Goal: Task Accomplishment & Management: Complete application form

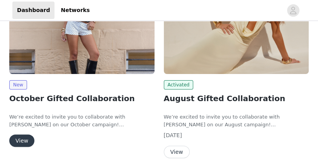
scroll to position [188, 0]
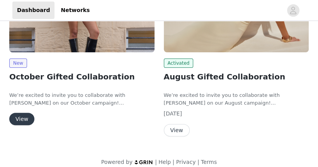
click at [21, 113] on button "View" at bounding box center [21, 119] width 25 height 12
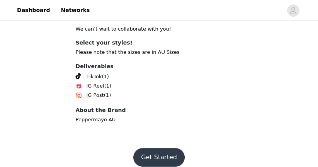
scroll to position [280, 0]
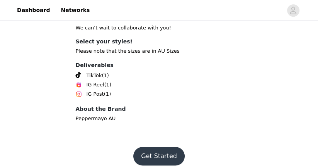
click at [151, 147] on button "Get Started" at bounding box center [158, 156] width 51 height 19
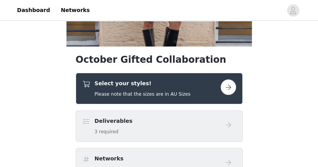
scroll to position [120, 0]
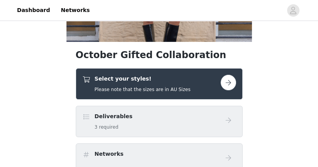
click at [225, 83] on button "button" at bounding box center [228, 82] width 15 height 15
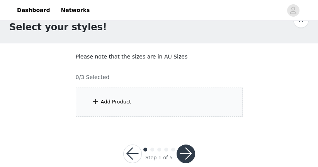
scroll to position [34, 0]
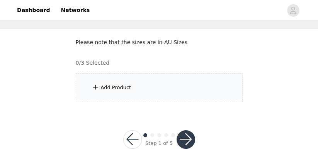
click at [113, 90] on div "Add Product" at bounding box center [116, 88] width 31 height 8
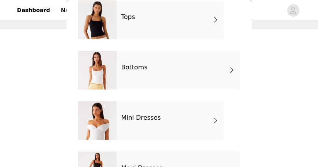
scroll to position [73, 0]
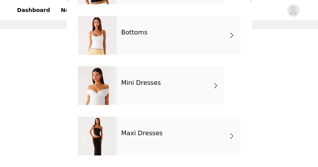
click at [138, 134] on h4 "Maxi Dresses" at bounding box center [142, 133] width 42 height 7
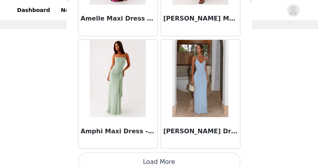
scroll to position [1016, 0]
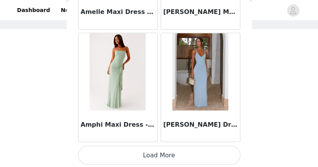
click at [144, 155] on button "Load More" at bounding box center [159, 154] width 162 height 19
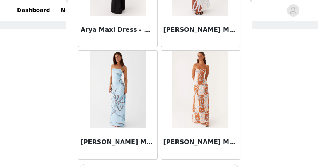
scroll to position [2136, 0]
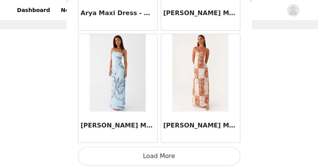
click at [145, 148] on button "Load More" at bounding box center [159, 156] width 162 height 19
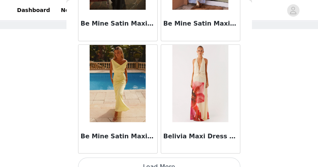
scroll to position [3256, 0]
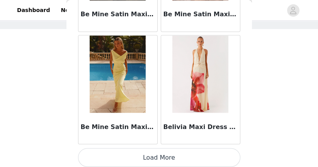
click at [173, 157] on button "Load More" at bounding box center [159, 157] width 162 height 19
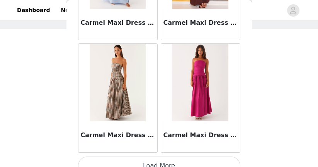
scroll to position [4377, 0]
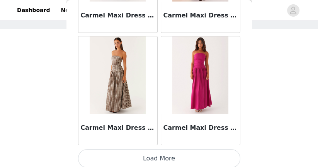
click at [127, 152] on button "Load More" at bounding box center [159, 158] width 162 height 19
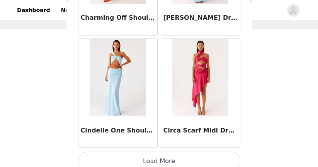
scroll to position [5497, 0]
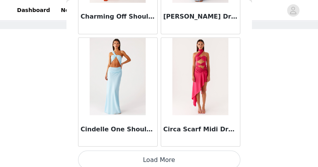
click at [161, 150] on button "Load More" at bounding box center [159, 159] width 162 height 19
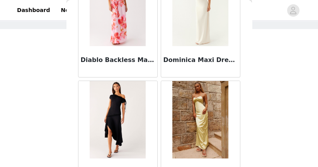
scroll to position [6618, 0]
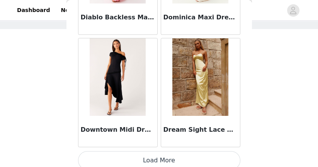
click at [167, 151] on button "Load More" at bounding box center [159, 160] width 162 height 19
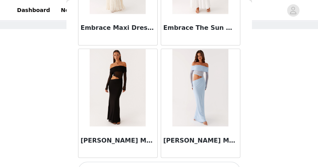
scroll to position [7738, 0]
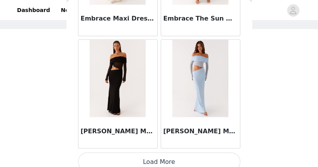
click at [155, 153] on button "Load More" at bounding box center [159, 161] width 162 height 19
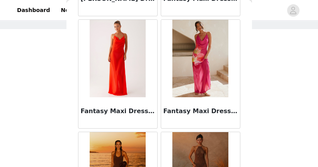
scroll to position [8859, 0]
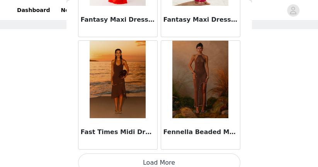
click at [155, 156] on button "Load More" at bounding box center [159, 162] width 162 height 19
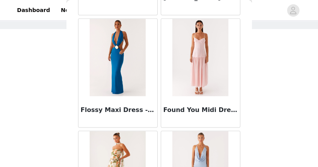
scroll to position [9979, 0]
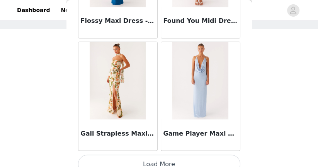
click at [141, 154] on button "Load More" at bounding box center [159, 163] width 162 height 19
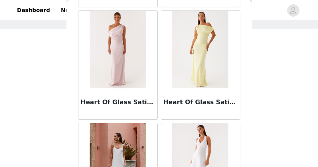
scroll to position [11100, 0]
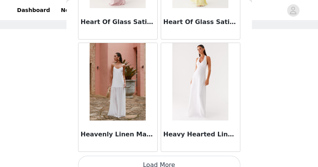
click at [174, 155] on button "Load More" at bounding box center [159, 164] width 162 height 19
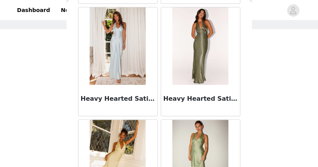
scroll to position [11361, 0]
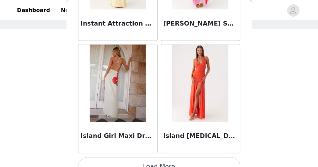
click at [174, 157] on button "Load More" at bounding box center [159, 166] width 162 height 19
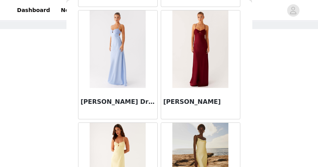
scroll to position [13340, 0]
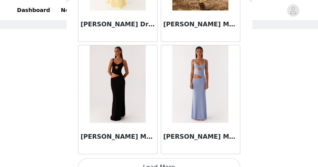
click at [174, 158] on button "Load More" at bounding box center [159, 167] width 162 height 19
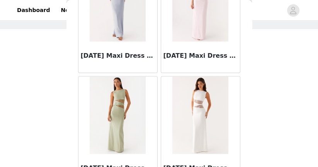
scroll to position [14461, 0]
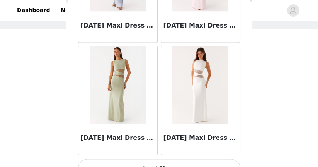
click at [174, 159] on button "Load More" at bounding box center [159, 168] width 162 height 19
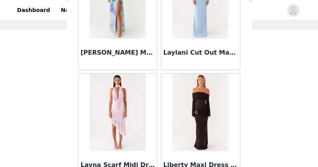
scroll to position [15582, 0]
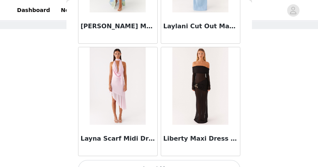
click at [174, 160] on button "Load More" at bounding box center [159, 169] width 162 height 19
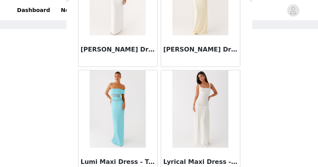
scroll to position [16702, 0]
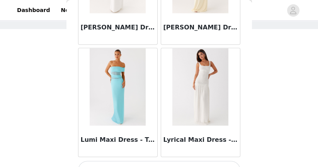
click at [167, 161] on button "Load More" at bounding box center [159, 170] width 162 height 19
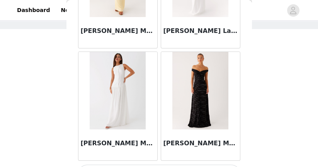
scroll to position [17822, 0]
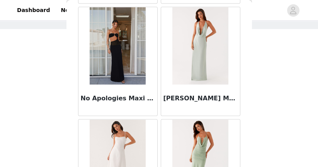
scroll to position [18763, 0]
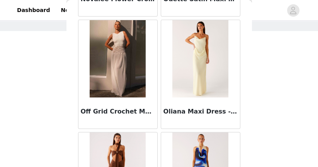
scroll to position [29, 0]
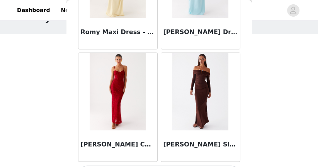
scroll to position [34, 0]
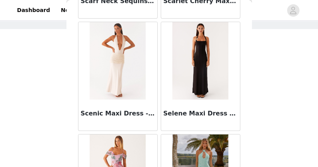
scroll to position [22304, 0]
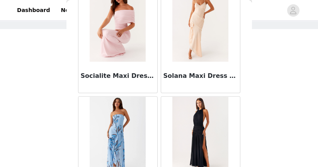
scroll to position [23425, 0]
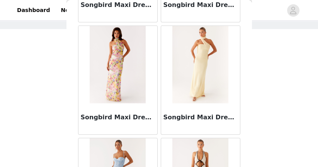
scroll to position [23789, 0]
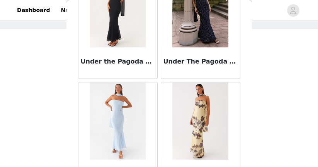
scroll to position [25665, 0]
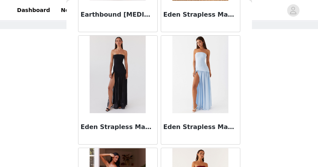
scroll to position [0, 0]
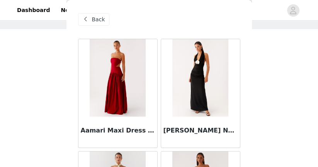
click at [101, 21] on span "Back" at bounding box center [98, 19] width 13 height 8
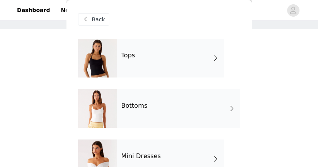
click at [143, 92] on div "Bottoms" at bounding box center [179, 108] width 124 height 39
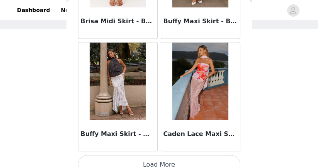
scroll to position [1016, 0]
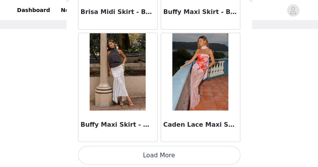
click at [149, 159] on button "Load More" at bounding box center [159, 154] width 162 height 19
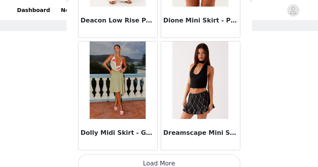
scroll to position [2136, 0]
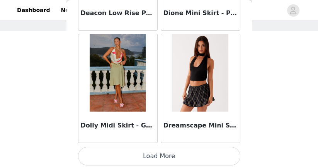
click at [142, 151] on button "Load More" at bounding box center [159, 156] width 162 height 19
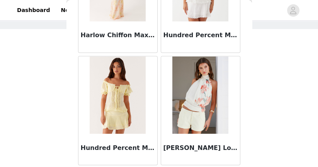
scroll to position [3256, 0]
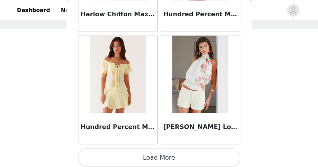
click at [152, 156] on button "Load More" at bounding box center [159, 157] width 162 height 19
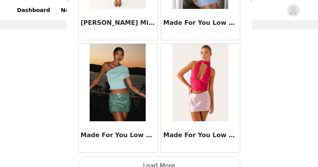
scroll to position [4377, 0]
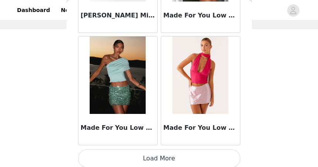
click at [146, 155] on button "Load More" at bounding box center [159, 158] width 162 height 19
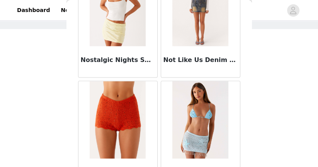
scroll to position [5497, 0]
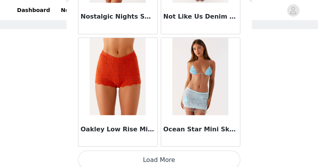
click at [169, 154] on button "Load More" at bounding box center [159, 159] width 162 height 19
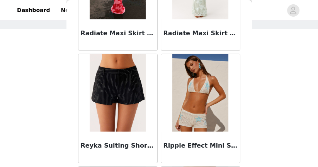
scroll to position [6268, 0]
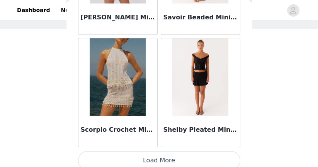
click at [171, 162] on button "Load More" at bounding box center [159, 160] width 162 height 19
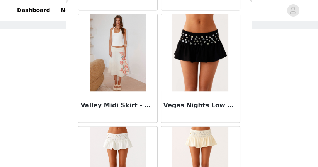
scroll to position [7738, 0]
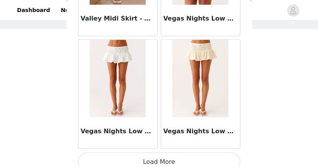
click at [159, 158] on button "Load More" at bounding box center [159, 161] width 162 height 19
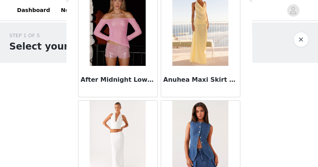
scroll to position [0, 0]
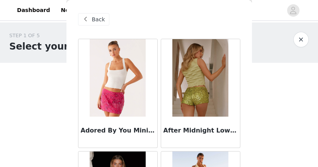
click at [90, 20] on div "Back" at bounding box center [93, 19] width 31 height 12
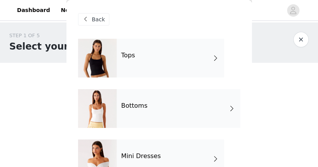
click at [125, 56] on h4 "Tops" at bounding box center [128, 55] width 14 height 7
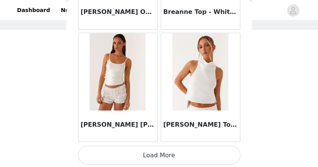
scroll to position [34, 0]
click at [152, 159] on button "Load More" at bounding box center [159, 154] width 162 height 19
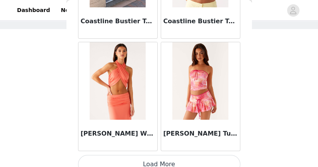
scroll to position [2136, 0]
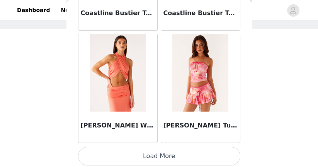
click at [160, 153] on button "Load More" at bounding box center [159, 156] width 162 height 19
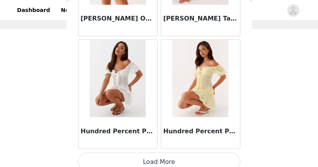
scroll to position [3256, 0]
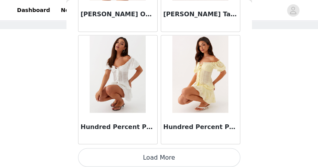
click at [159, 155] on button "Load More" at bounding box center [159, 157] width 162 height 19
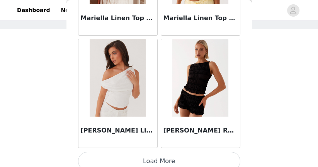
scroll to position [4377, 0]
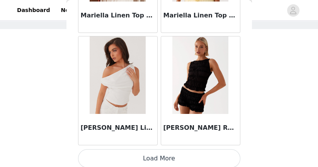
click at [144, 159] on button "Load More" at bounding box center [159, 158] width 162 height 19
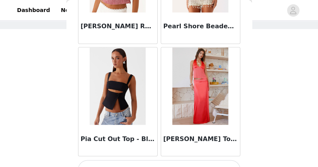
scroll to position [5497, 0]
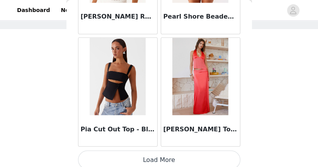
click at [150, 155] on button "Load More" at bounding box center [159, 159] width 162 height 19
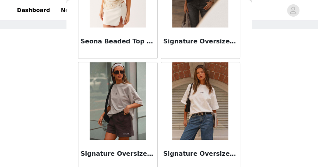
scroll to position [6595, 0]
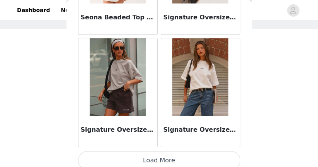
click at [150, 155] on button "Load More" at bounding box center [159, 160] width 162 height 19
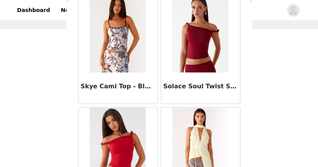
scroll to position [6889, 0]
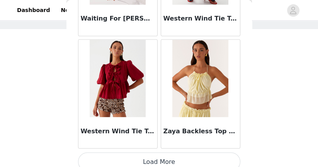
click at [150, 155] on button "Load More" at bounding box center [159, 161] width 162 height 19
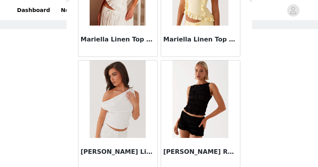
scroll to position [4370, 0]
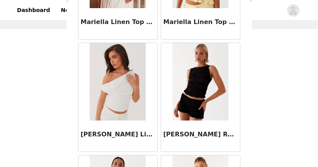
click at [130, 108] on img at bounding box center [118, 81] width 56 height 77
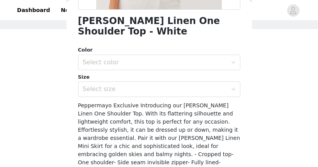
scroll to position [212, 0]
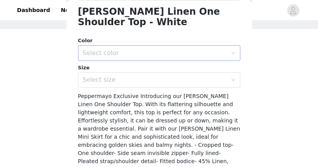
click at [162, 55] on div "Select color" at bounding box center [155, 53] width 145 height 8
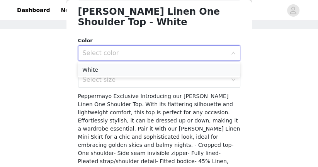
click at [152, 68] on li "White" at bounding box center [159, 69] width 162 height 12
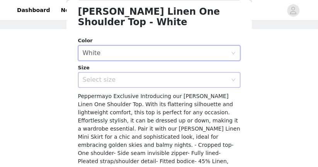
click at [148, 78] on div "Select size" at bounding box center [155, 80] width 145 height 8
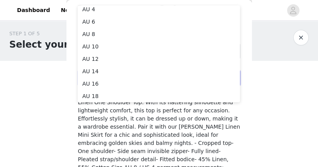
scroll to position [214, 0]
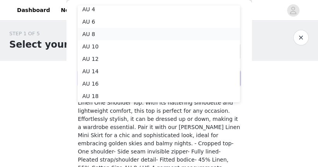
click at [134, 33] on li "AU 8" at bounding box center [159, 34] width 162 height 12
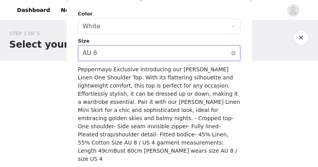
scroll to position [244, 0]
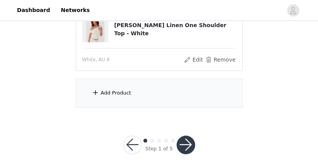
scroll to position [99, 0]
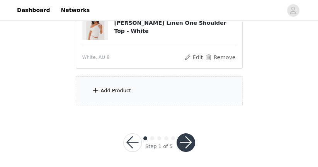
click at [124, 88] on div "Add Product" at bounding box center [116, 91] width 31 height 8
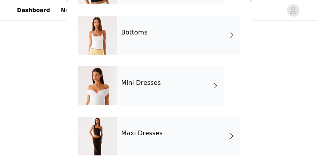
scroll to position [102, 0]
click at [139, 93] on div "Mini Dresses" at bounding box center [171, 85] width 108 height 39
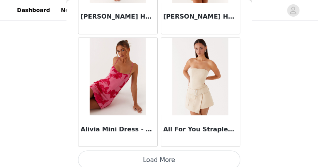
scroll to position [1016, 0]
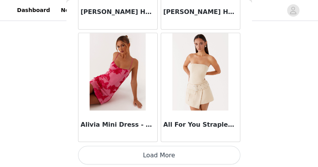
click at [132, 151] on button "Load More" at bounding box center [159, 154] width 162 height 19
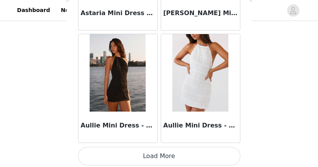
click at [132, 151] on button "Load More" at bounding box center [159, 156] width 162 height 19
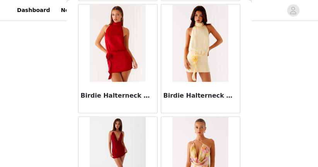
scroll to position [3256, 0]
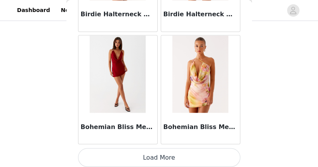
click at [172, 155] on button "Load More" at bounding box center [159, 157] width 162 height 19
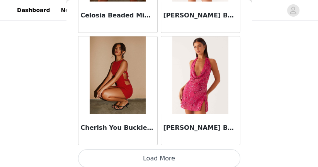
click at [172, 155] on button "Load More" at bounding box center [159, 158] width 162 height 19
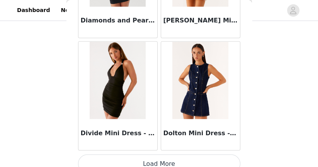
scroll to position [5497, 0]
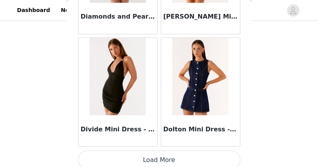
click at [155, 150] on button "Load More" at bounding box center [159, 159] width 162 height 19
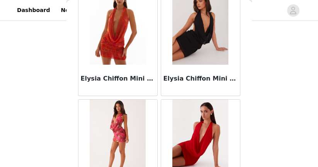
scroll to position [6618, 0]
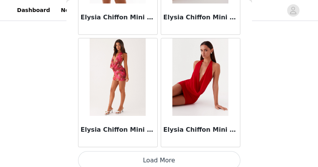
click at [163, 156] on button "Load More" at bounding box center [159, 160] width 162 height 19
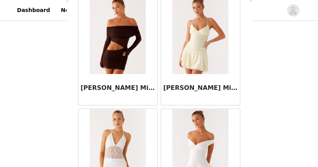
scroll to position [7000, 0]
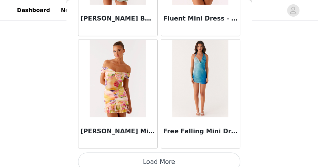
click at [163, 156] on button "Load More" at bounding box center [159, 161] width 162 height 19
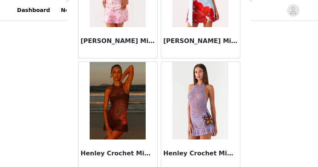
scroll to position [8859, 0]
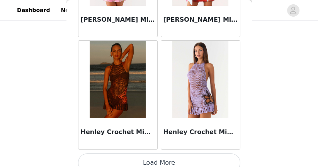
click at [158, 154] on button "Load More" at bounding box center [159, 162] width 162 height 19
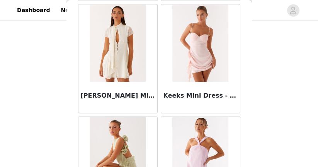
scroll to position [9792, 0]
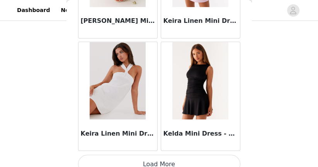
click at [158, 154] on button "Load More" at bounding box center [159, 163] width 162 height 19
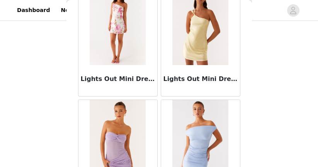
scroll to position [11100, 0]
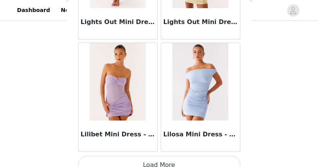
click at [157, 158] on button "Load More" at bounding box center [159, 164] width 162 height 19
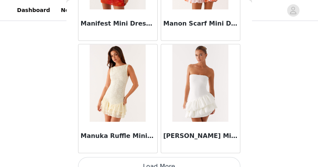
click at [157, 158] on button "Load More" at bounding box center [159, 166] width 162 height 19
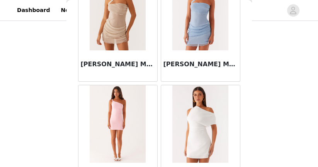
scroll to position [13340, 0]
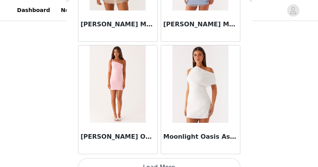
click at [157, 158] on button "Load More" at bounding box center [159, 167] width 162 height 19
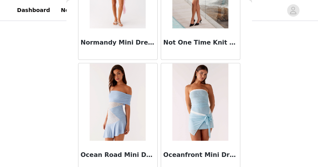
scroll to position [14461, 0]
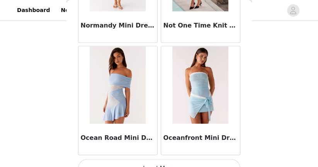
click at [157, 159] on button "Load More" at bounding box center [159, 168] width 162 height 19
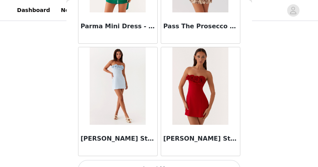
click at [157, 160] on button "Load More" at bounding box center [159, 169] width 162 height 19
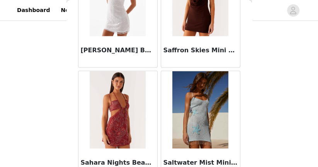
scroll to position [16702, 0]
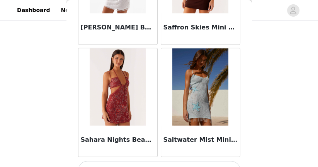
click at [157, 161] on button "Load More" at bounding box center [159, 170] width 162 height 19
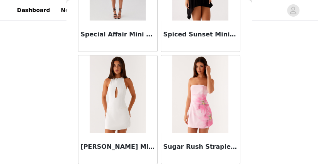
scroll to position [17822, 0]
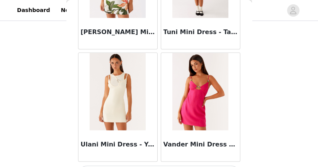
scroll to position [18943, 0]
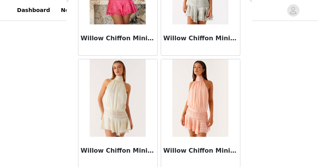
scroll to position [20063, 0]
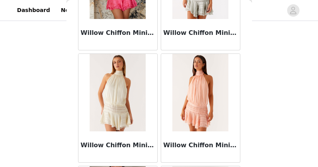
scroll to position [20061, 0]
click at [131, 104] on img at bounding box center [118, 92] width 56 height 77
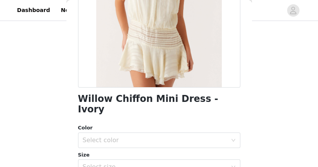
scroll to position [124, 0]
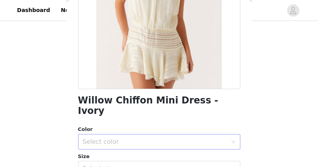
click at [125, 138] on div "Select color" at bounding box center [155, 142] width 145 height 8
click at [113, 145] on li "Ivory" at bounding box center [159, 148] width 162 height 12
click at [110, 164] on div "Select size" at bounding box center [155, 168] width 145 height 8
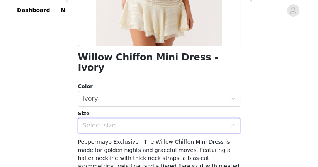
scroll to position [171, 0]
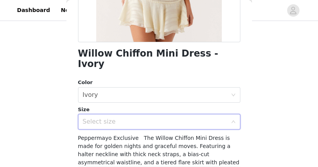
click at [116, 117] on div "Select size" at bounding box center [157, 121] width 148 height 15
click at [125, 118] on div "Select size" at bounding box center [155, 122] width 145 height 8
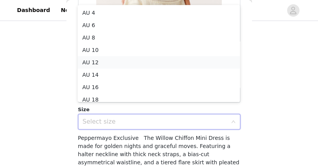
scroll to position [4, 0]
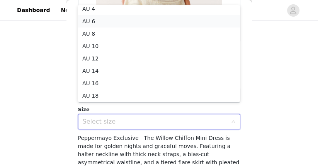
click at [102, 22] on li "AU 6" at bounding box center [159, 21] width 162 height 12
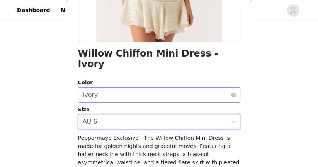
scroll to position [257, 0]
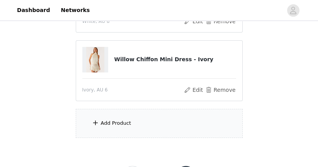
scroll to position [145, 0]
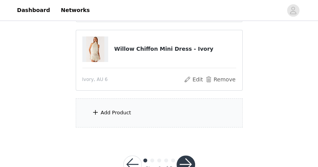
click at [101, 110] on div "Add Product" at bounding box center [116, 113] width 31 height 8
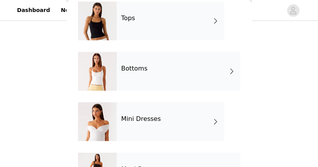
scroll to position [73, 0]
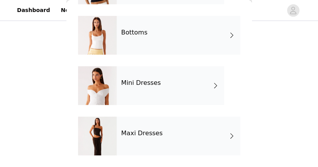
click at [120, 130] on div "Maxi Dresses" at bounding box center [179, 135] width 124 height 39
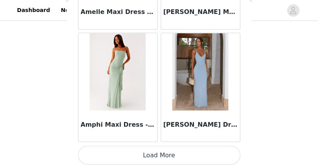
scroll to position [170, 0]
click at [133, 154] on button "Load More" at bounding box center [159, 154] width 162 height 19
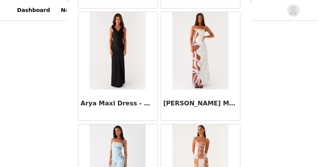
scroll to position [2136, 0]
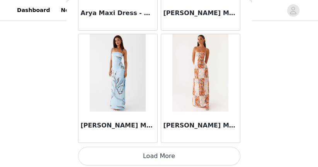
click at [135, 150] on button "Load More" at bounding box center [159, 156] width 162 height 19
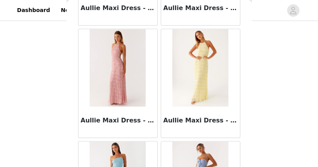
scroll to position [2703, 0]
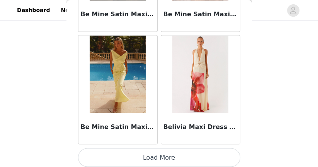
click at [135, 150] on button "Load More" at bounding box center [159, 157] width 162 height 19
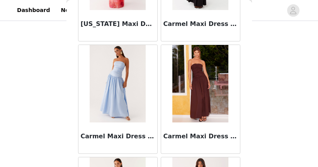
scroll to position [4377, 0]
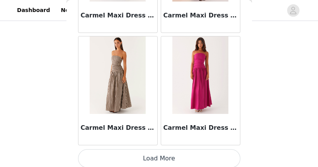
click at [135, 155] on button "Load More" at bounding box center [159, 158] width 162 height 19
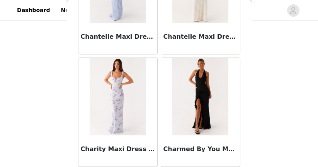
scroll to position [5216, 0]
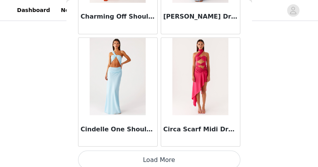
click at [136, 153] on button "Load More" at bounding box center [159, 159] width 162 height 19
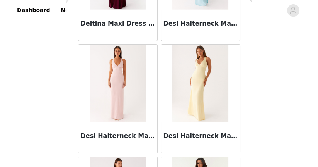
scroll to position [6391, 0]
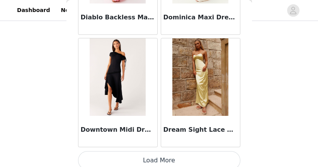
click at [136, 154] on button "Load More" at bounding box center [159, 160] width 162 height 19
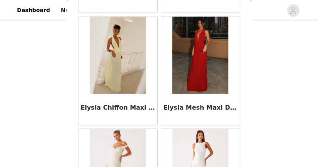
scroll to position [7538, 0]
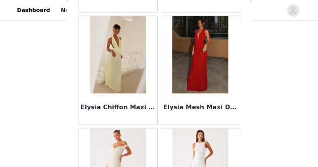
click at [175, 102] on h3 "Elysia Mesh Maxi Dress - Cherry Red" at bounding box center [201, 106] width 74 height 9
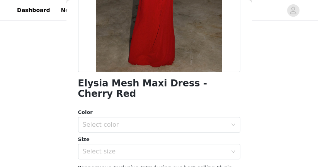
scroll to position [142, 0]
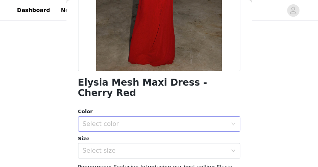
click at [159, 120] on div "Select color" at bounding box center [155, 124] width 145 height 8
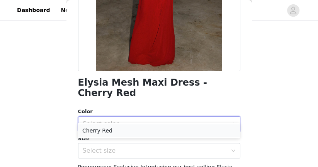
click at [139, 127] on li "Cherry Red" at bounding box center [159, 130] width 162 height 12
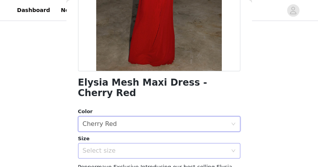
click at [133, 147] on div "Select size" at bounding box center [155, 151] width 145 height 8
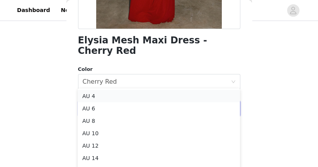
scroll to position [235, 0]
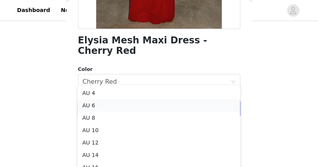
click at [121, 107] on li "AU 6" at bounding box center [159, 105] width 162 height 12
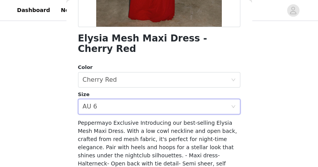
scroll to position [233, 0]
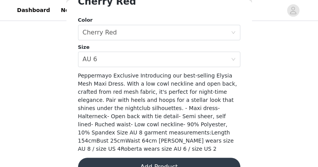
click at [188, 157] on button "Add Product" at bounding box center [159, 166] width 162 height 19
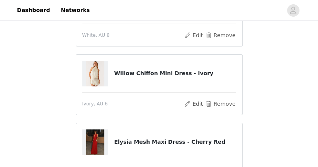
scroll to position [99, 0]
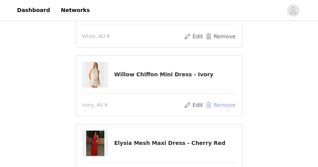
click at [219, 102] on button "Remove" at bounding box center [220, 104] width 31 height 9
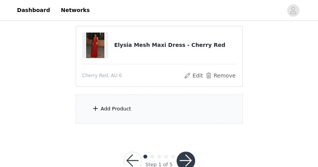
scroll to position [152, 0]
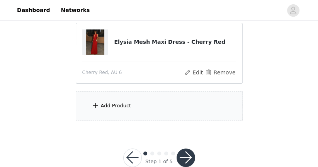
click at [107, 106] on div "Add Product" at bounding box center [116, 106] width 31 height 8
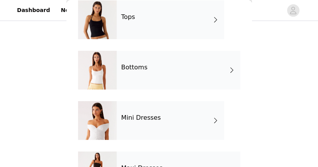
scroll to position [73, 0]
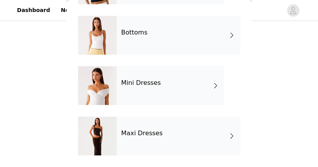
click at [131, 136] on h4 "Maxi Dresses" at bounding box center [142, 133] width 42 height 7
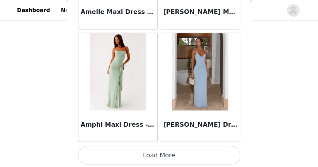
scroll to position [170, 0]
click at [132, 148] on button "Load More" at bounding box center [159, 154] width 162 height 19
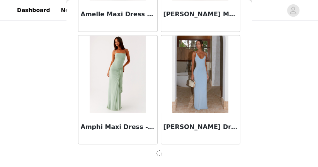
scroll to position [1012, 0]
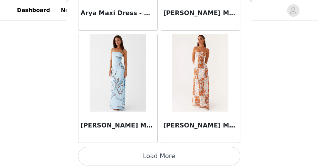
click at [133, 149] on button "Load More" at bounding box center [159, 156] width 162 height 19
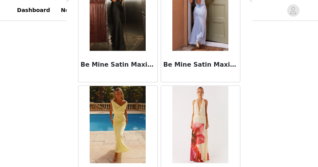
scroll to position [3256, 0]
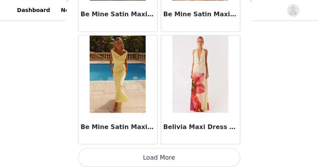
click at [133, 149] on button "Load More" at bounding box center [159, 157] width 162 height 19
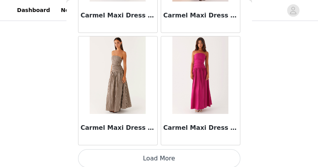
click at [133, 156] on button "Load More" at bounding box center [159, 158] width 162 height 19
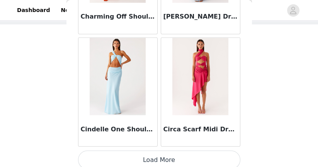
scroll to position [49, 0]
click at [169, 150] on button "Load More" at bounding box center [159, 159] width 162 height 19
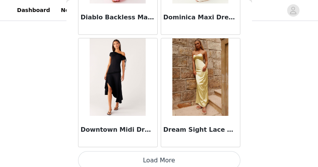
scroll to position [170, 0]
click at [157, 161] on button "Load More" at bounding box center [159, 160] width 162 height 19
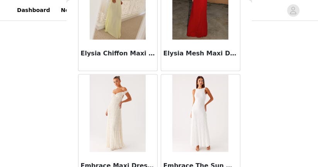
scroll to position [7738, 0]
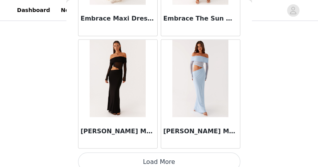
click at [148, 152] on button "Load More" at bounding box center [159, 161] width 162 height 19
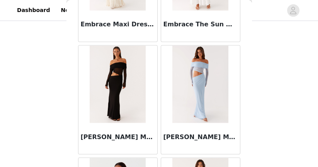
scroll to position [7732, 0]
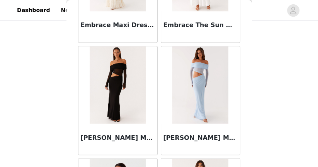
click at [124, 82] on img at bounding box center [118, 84] width 56 height 77
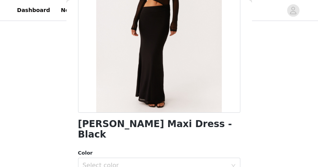
scroll to position [227, 0]
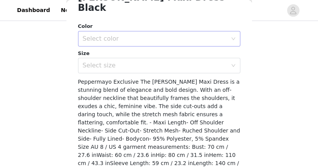
click at [170, 35] on div "Select color" at bounding box center [155, 39] width 145 height 8
click at [154, 46] on li "Black" at bounding box center [159, 45] width 162 height 12
click at [152, 61] on div "Select size" at bounding box center [155, 65] width 145 height 8
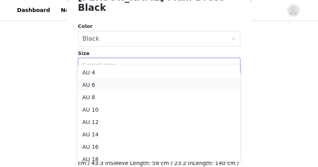
click at [137, 85] on li "AU 6" at bounding box center [159, 85] width 162 height 12
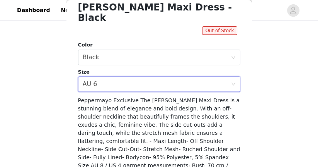
scroll to position [216, 0]
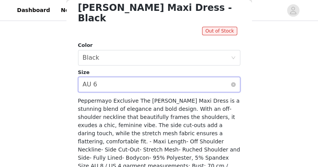
click at [140, 77] on div "Select size AU 6" at bounding box center [157, 84] width 148 height 15
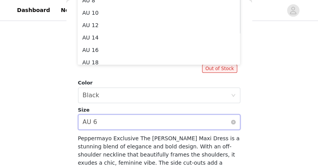
scroll to position [176, 0]
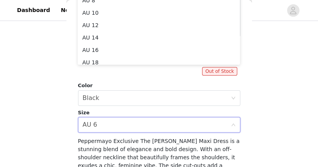
click at [271, 125] on div "STEP 1 OF 5 Select your styles! Please note that the sizes are in AU Sizes 2/3 …" at bounding box center [159, 9] width 318 height 315
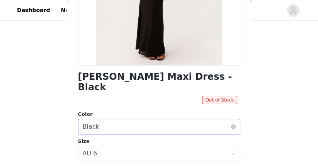
scroll to position [148, 0]
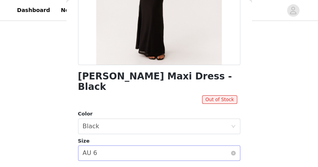
click at [109, 145] on div "Select size AU 6" at bounding box center [157, 152] width 148 height 15
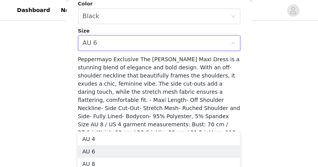
scroll to position [252, 0]
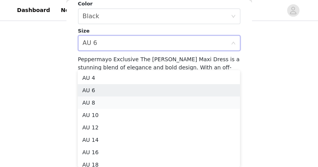
click at [107, 98] on li "AU 8" at bounding box center [159, 102] width 162 height 12
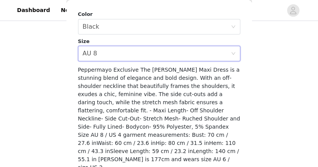
scroll to position [249, 0]
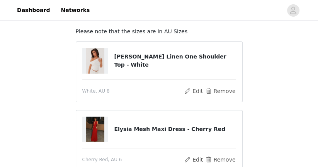
scroll to position [59, 0]
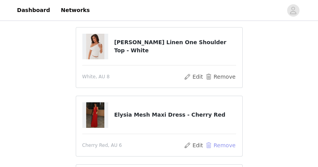
click at [216, 145] on button "Remove" at bounding box center [220, 144] width 31 height 9
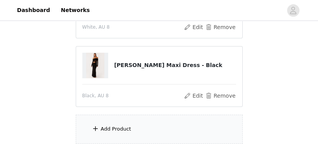
scroll to position [139, 0]
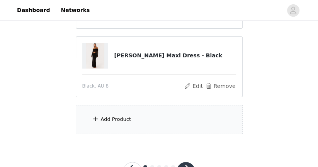
click at [161, 119] on div "Add Product" at bounding box center [159, 119] width 167 height 29
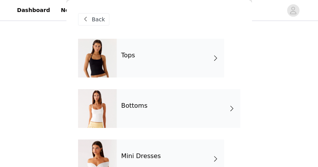
scroll to position [2, 0]
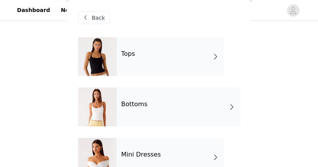
click at [142, 120] on div "Bottoms" at bounding box center [179, 106] width 124 height 39
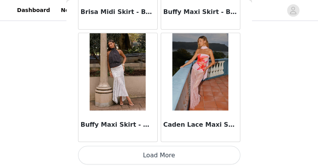
scroll to position [142, 0]
click at [141, 159] on button "Load More" at bounding box center [159, 154] width 162 height 19
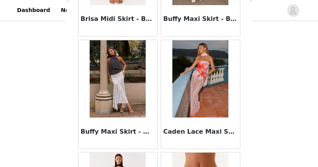
scroll to position [1009, 0]
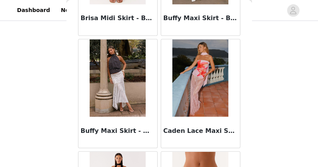
click at [125, 101] on img at bounding box center [118, 77] width 56 height 77
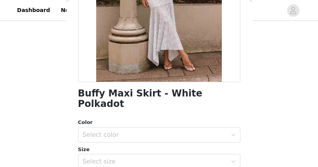
scroll to position [136, 0]
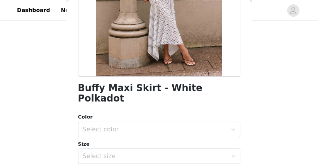
click at [128, 128] on div "Color Select color Size Select size" at bounding box center [159, 138] width 162 height 51
click at [128, 125] on div "Select color" at bounding box center [155, 129] width 145 height 8
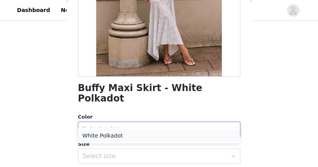
click at [120, 132] on li "White Polkadot" at bounding box center [159, 135] width 162 height 12
click at [120, 152] on div "Select size" at bounding box center [155, 156] width 145 height 8
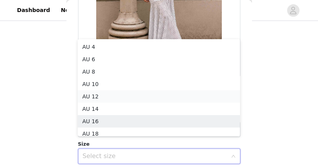
scroll to position [4, 0]
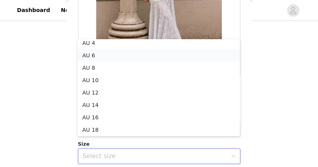
click at [135, 53] on li "AU 6" at bounding box center [159, 55] width 162 height 12
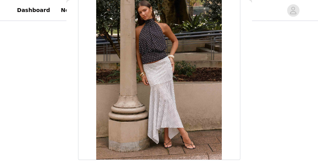
scroll to position [0, 0]
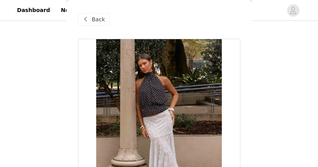
click at [97, 16] on span "Back" at bounding box center [98, 19] width 13 height 8
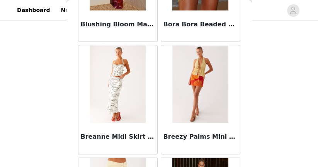
scroll to position [779, 0]
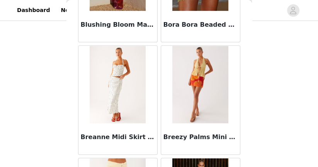
click at [130, 66] on img at bounding box center [118, 84] width 56 height 77
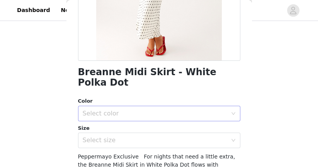
scroll to position [152, 0]
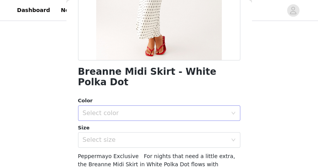
click at [174, 109] on div "Select color" at bounding box center [155, 113] width 145 height 8
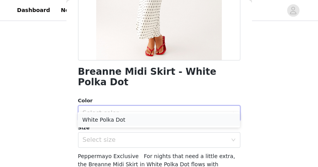
click at [151, 115] on li "White Polka Dot" at bounding box center [159, 119] width 162 height 12
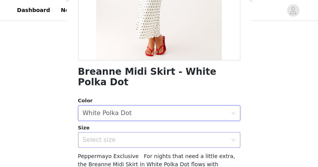
click at [149, 136] on div "Select size" at bounding box center [155, 140] width 145 height 8
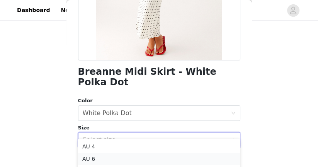
click at [128, 154] on li "AU 6" at bounding box center [159, 158] width 162 height 12
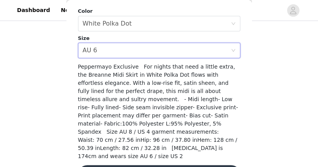
scroll to position [249, 0]
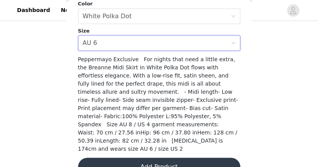
click at [143, 157] on button "Add Product" at bounding box center [159, 166] width 162 height 19
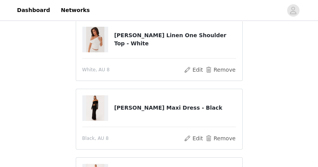
scroll to position [61, 0]
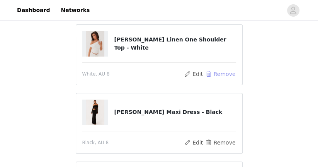
click at [218, 72] on button "Remove" at bounding box center [220, 73] width 31 height 9
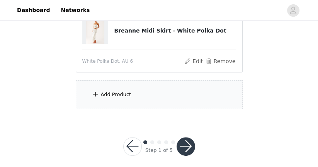
scroll to position [170, 0]
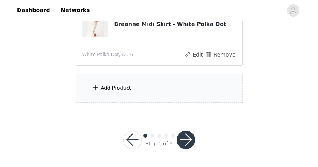
click at [123, 90] on div "Add Product" at bounding box center [116, 88] width 31 height 8
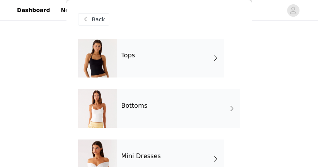
click at [130, 62] on div "Tops" at bounding box center [171, 58] width 108 height 39
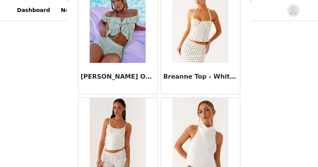
scroll to position [952, 0]
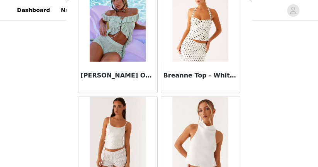
click at [204, 59] on img at bounding box center [200, 22] width 56 height 77
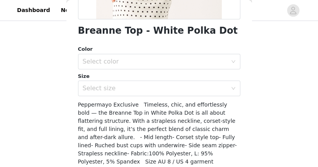
scroll to position [194, 0]
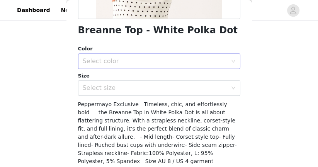
click at [203, 59] on div "Select color" at bounding box center [155, 61] width 145 height 8
click at [167, 76] on li "White Polka Dot" at bounding box center [159, 78] width 162 height 12
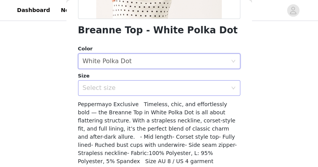
click at [167, 84] on div "Select size" at bounding box center [155, 88] width 145 height 8
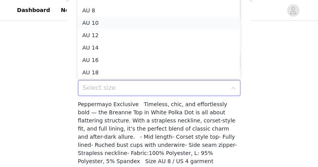
scroll to position [0, 0]
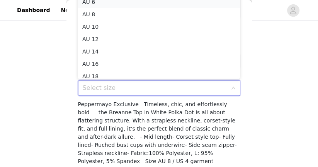
click at [137, 3] on li "AU 6" at bounding box center [159, 2] width 162 height 12
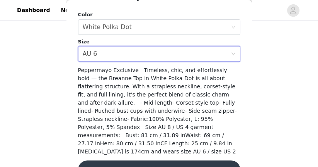
scroll to position [241, 0]
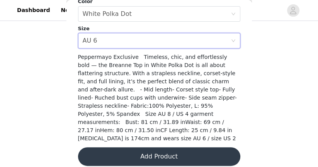
click at [205, 147] on button "Add Product" at bounding box center [159, 156] width 162 height 19
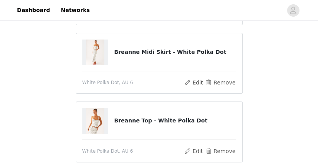
scroll to position [118, 0]
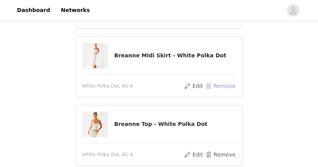
click at [215, 87] on button "Remove" at bounding box center [220, 85] width 31 height 9
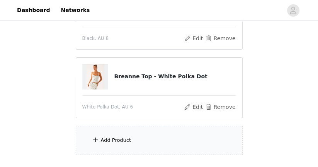
click at [141, 137] on div "Add Product" at bounding box center [159, 140] width 167 height 29
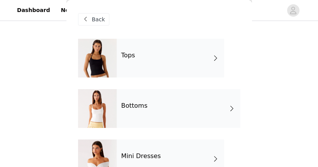
click at [139, 111] on div "Bottoms" at bounding box center [179, 108] width 124 height 39
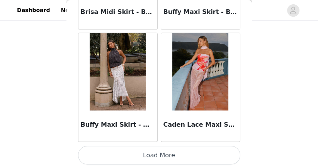
scroll to position [141, 0]
click at [143, 156] on button "Load More" at bounding box center [159, 154] width 162 height 19
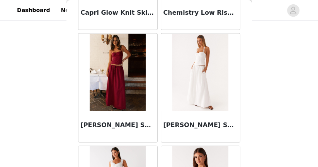
scroll to position [1351, 0]
click at [181, 70] on img at bounding box center [200, 72] width 56 height 77
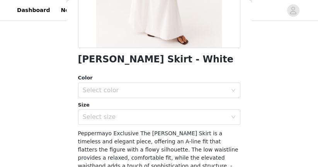
scroll to position [170, 0]
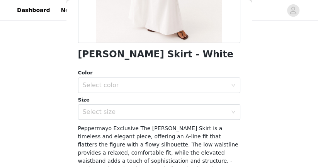
click at [198, 73] on div "Color" at bounding box center [159, 73] width 162 height 8
click at [193, 82] on div "Select color" at bounding box center [155, 85] width 145 height 8
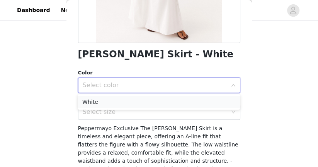
click at [167, 98] on li "White" at bounding box center [159, 102] width 162 height 12
click at [178, 114] on div "Select size" at bounding box center [155, 112] width 145 height 8
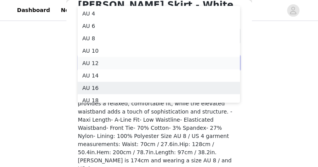
scroll to position [4, 0]
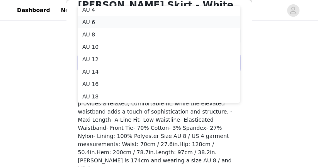
click at [139, 20] on li "AU 6" at bounding box center [159, 22] width 162 height 12
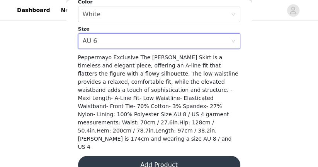
scroll to position [241, 0]
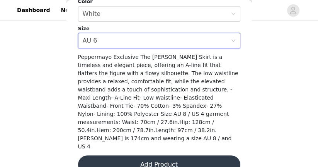
click at [131, 155] on button "Add Product" at bounding box center [159, 164] width 162 height 19
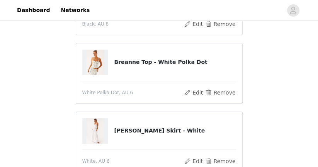
scroll to position [111, 0]
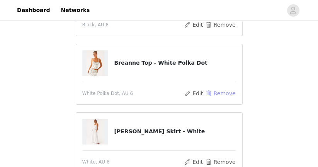
click at [224, 92] on button "Remove" at bounding box center [220, 93] width 31 height 9
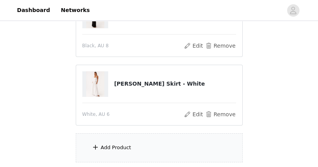
click at [117, 136] on div "Add Product" at bounding box center [159, 147] width 167 height 29
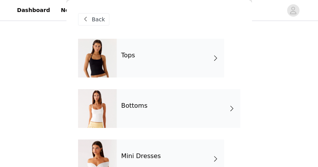
click at [136, 57] on div "Tops" at bounding box center [171, 58] width 108 height 39
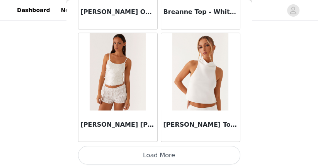
scroll to position [170, 0]
click at [145, 154] on button "Load More" at bounding box center [159, 154] width 162 height 19
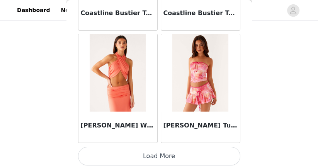
click at [145, 157] on button "Load More" at bounding box center [159, 156] width 162 height 19
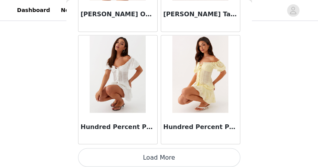
click at [145, 154] on button "Load More" at bounding box center [159, 157] width 162 height 19
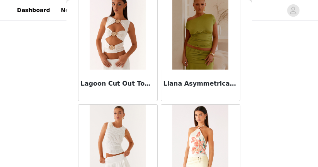
scroll to position [4377, 0]
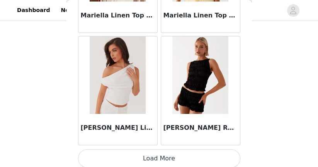
click at [102, 114] on div "[PERSON_NAME] Linen One Shoulder Top - White" at bounding box center [118, 129] width 79 height 31
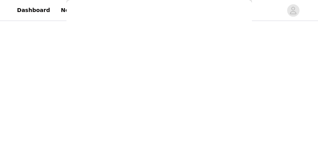
scroll to position [251, 0]
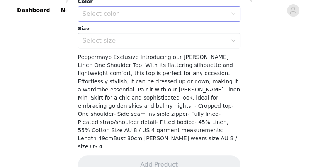
click at [170, 17] on div "Select color" at bounding box center [155, 14] width 145 height 8
click at [152, 35] on li "White" at bounding box center [159, 31] width 162 height 12
click at [157, 39] on div "Select size" at bounding box center [155, 41] width 145 height 8
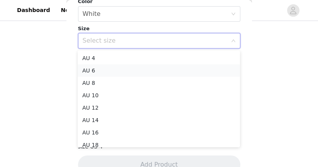
click at [149, 67] on li "AU 6" at bounding box center [159, 70] width 162 height 12
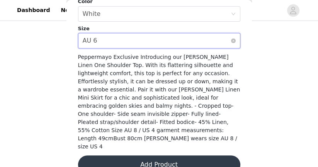
click at [157, 45] on div "Select size AU 6" at bounding box center [157, 40] width 148 height 15
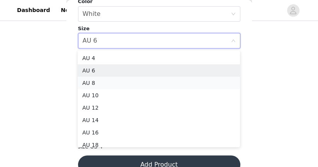
click at [136, 80] on li "AU 8" at bounding box center [159, 83] width 162 height 12
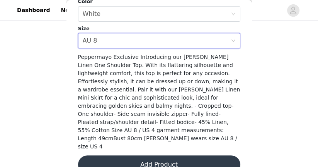
click at [129, 155] on button "Add Product" at bounding box center [159, 164] width 162 height 19
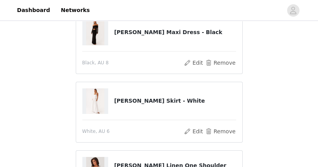
scroll to position [189, 0]
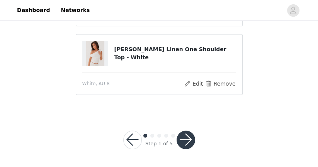
click at [187, 143] on button "button" at bounding box center [186, 139] width 19 height 19
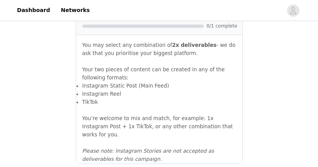
scroll to position [975, 0]
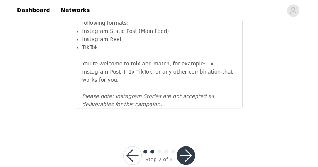
click at [184, 146] on button "button" at bounding box center [186, 155] width 19 height 19
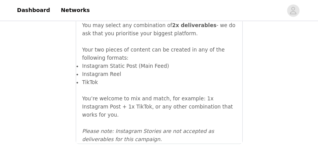
scroll to position [940, 0]
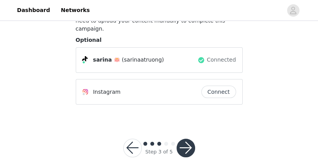
scroll to position [72, 0]
click at [136, 138] on button "button" at bounding box center [132, 147] width 19 height 19
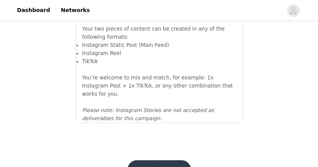
scroll to position [975, 0]
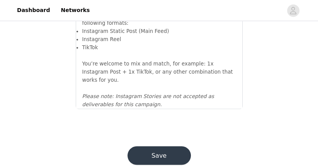
click at [154, 146] on button "Save" at bounding box center [159, 155] width 63 height 19
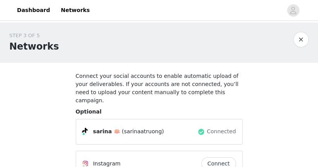
scroll to position [72, 0]
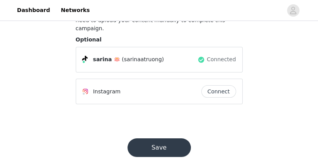
click at [150, 138] on button "Save" at bounding box center [159, 147] width 63 height 19
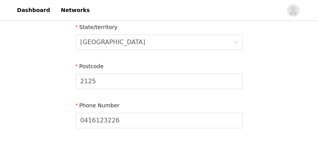
scroll to position [393, 0]
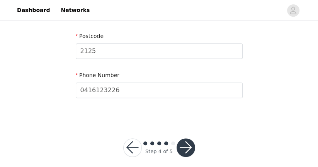
click at [188, 138] on button "button" at bounding box center [186, 147] width 19 height 19
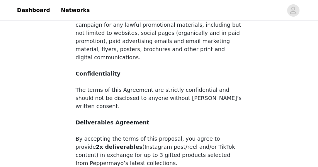
scroll to position [191, 0]
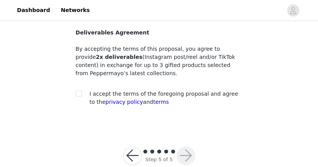
click at [89, 90] on div "I accept the terms of the foregoing proposal and agree to the privacy policy an…" at bounding box center [159, 98] width 167 height 16
click at [78, 90] on input "checkbox" at bounding box center [78, 92] width 5 height 5
checkbox input "true"
click at [193, 146] on button "button" at bounding box center [186, 155] width 19 height 19
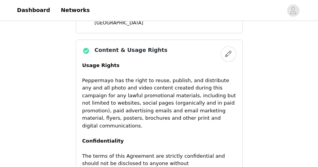
scroll to position [624, 0]
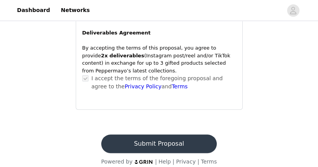
click at [186, 139] on button "Submit Proposal" at bounding box center [159, 143] width 116 height 19
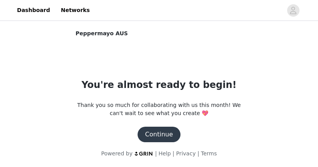
click at [175, 136] on button "Continue" at bounding box center [159, 133] width 43 height 15
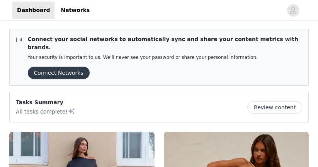
click at [273, 101] on button "Review content" at bounding box center [275, 107] width 55 height 12
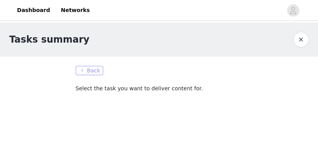
click at [88, 70] on button "Back" at bounding box center [90, 70] width 28 height 9
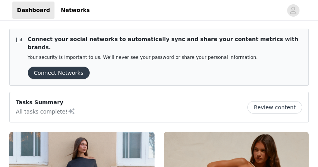
scroll to position [188, 0]
